Goal: Book appointment/travel/reservation

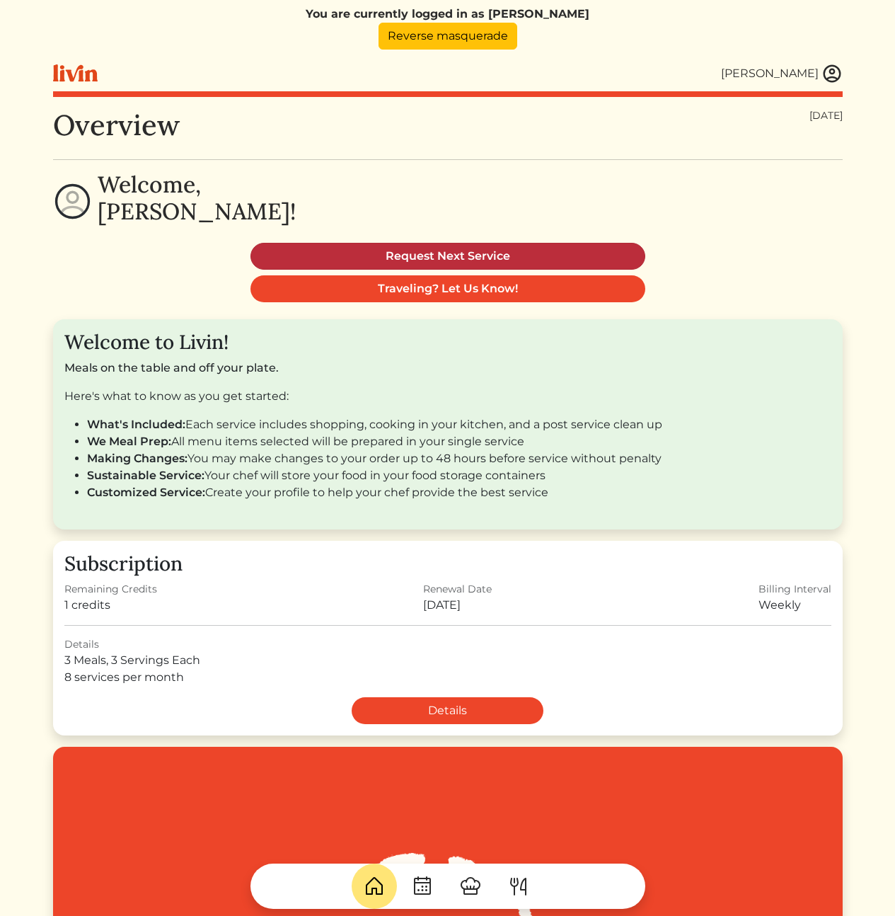
click at [430, 258] on link "Request Next Service" at bounding box center [448, 256] width 395 height 27
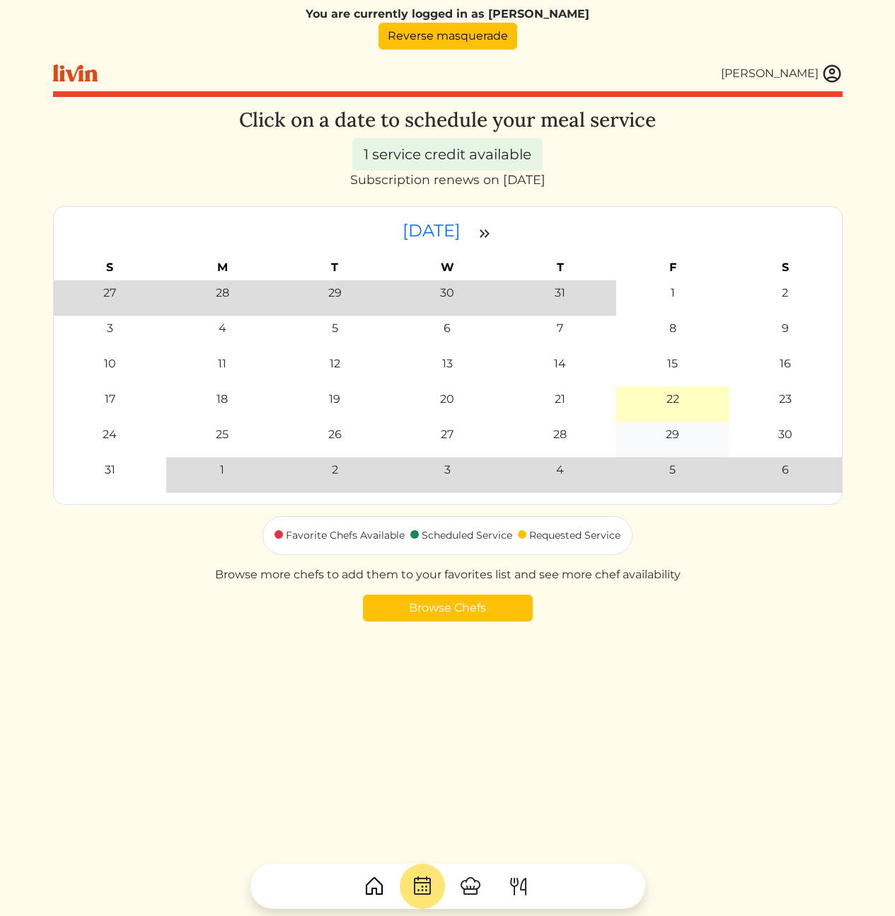
click at [666, 435] on div "29" at bounding box center [672, 434] width 13 height 17
click at [235, 440] on div "25" at bounding box center [223, 434] width 104 height 17
click at [229, 436] on div "25" at bounding box center [223, 434] width 104 height 17
click at [226, 433] on div "25" at bounding box center [222, 434] width 13 height 17
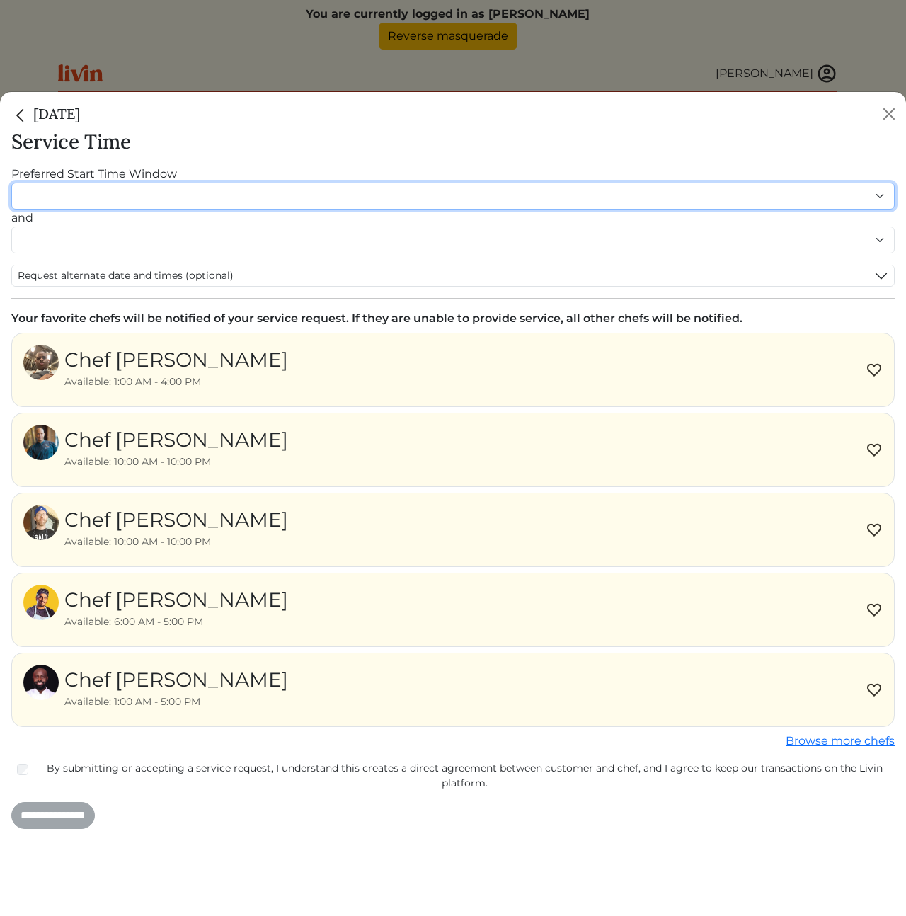
click at [137, 192] on select "******* ******* ******* ******* ******* ******* ******** ******** ******** ****…" at bounding box center [452, 196] width 883 height 27
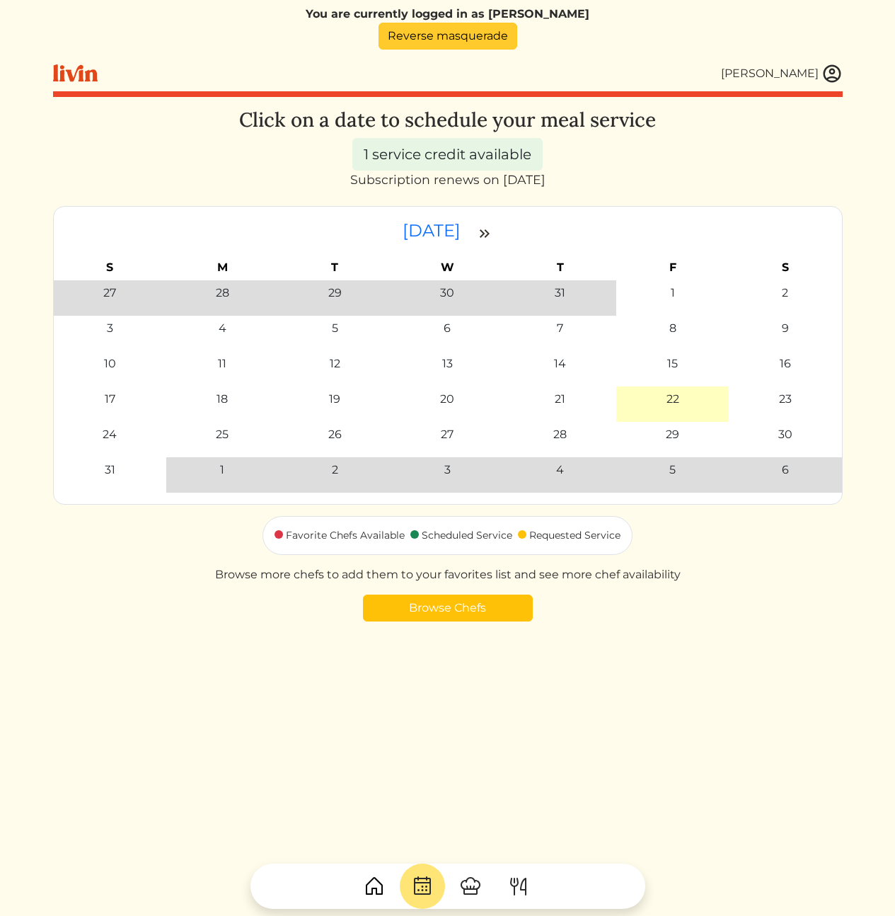
click at [440, 36] on link "Reverse masquerade" at bounding box center [448, 36] width 139 height 27
